Goal: Information Seeking & Learning: Check status

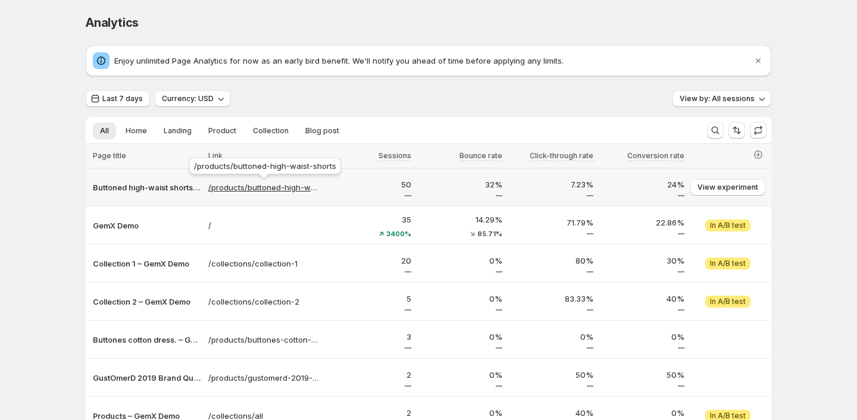
click at [223, 190] on p "/products/buttoned-high-waist-shorts" at bounding box center [264, 188] width 112 height 12
click at [123, 190] on p "Buttoned high-waist shorts test – GemX Demo" at bounding box center [147, 188] width 108 height 12
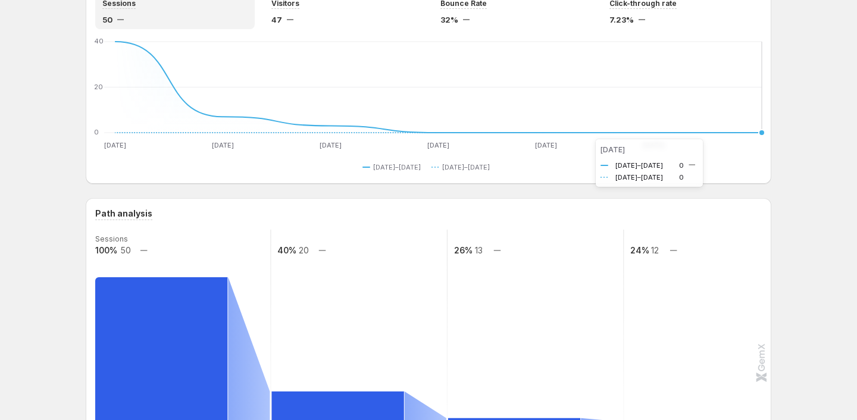
scroll to position [14, 0]
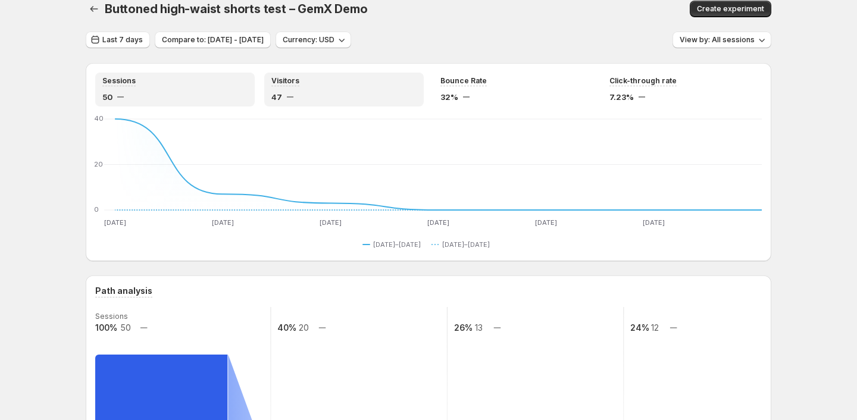
click at [302, 84] on div "Visitors" at bounding box center [343, 81] width 145 height 10
click at [192, 99] on div "50" at bounding box center [174, 97] width 145 height 12
click at [318, 95] on div "47" at bounding box center [343, 97] width 145 height 12
click at [211, 90] on div "Sessions 50" at bounding box center [174, 89] width 145 height 27
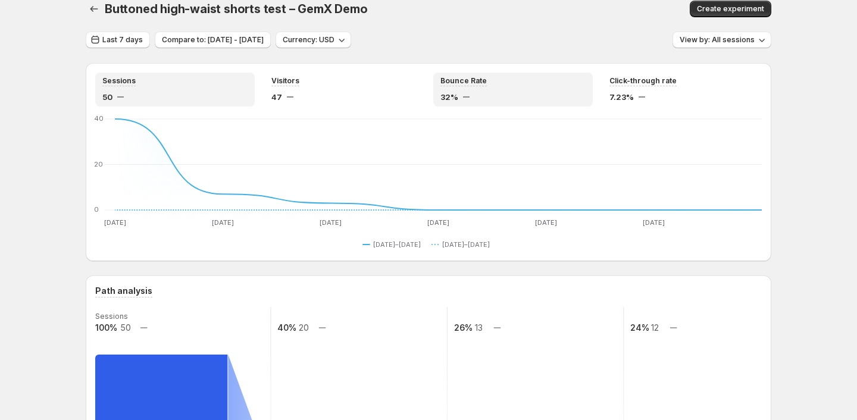
click at [489, 93] on div "32%" at bounding box center [513, 97] width 145 height 12
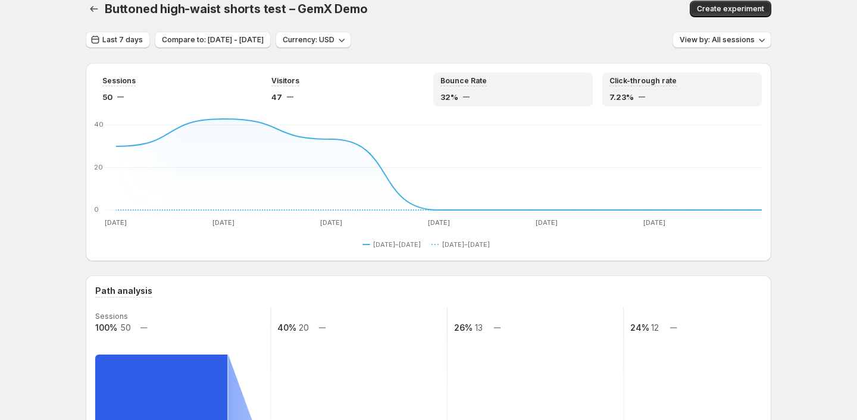
click at [649, 93] on div "7.23%" at bounding box center [682, 97] width 145 height 12
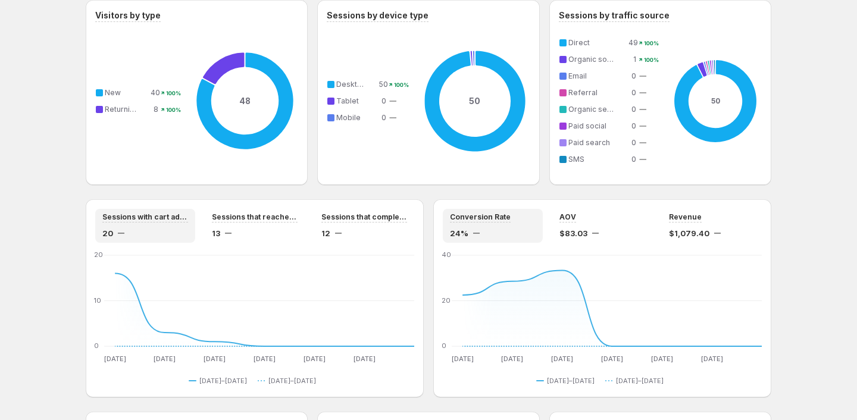
scroll to position [817, 0]
